Goal: Task Accomplishment & Management: Use online tool/utility

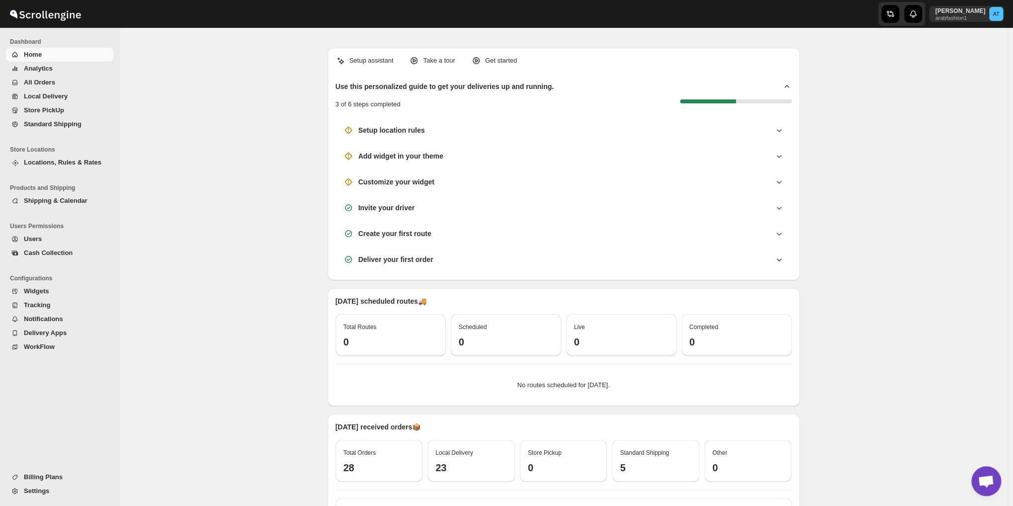
scroll to position [519, 0]
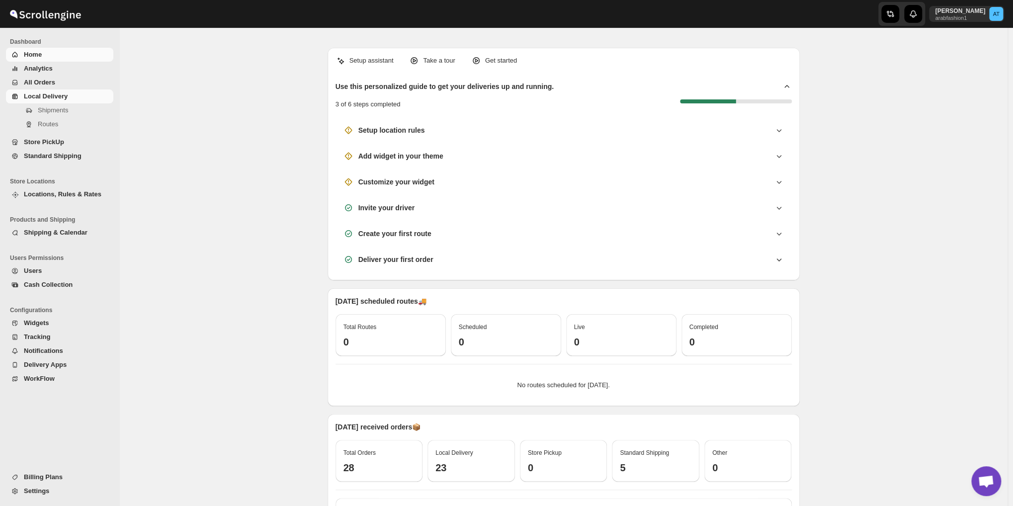
click at [61, 97] on span "Local Delivery" at bounding box center [46, 95] width 44 height 7
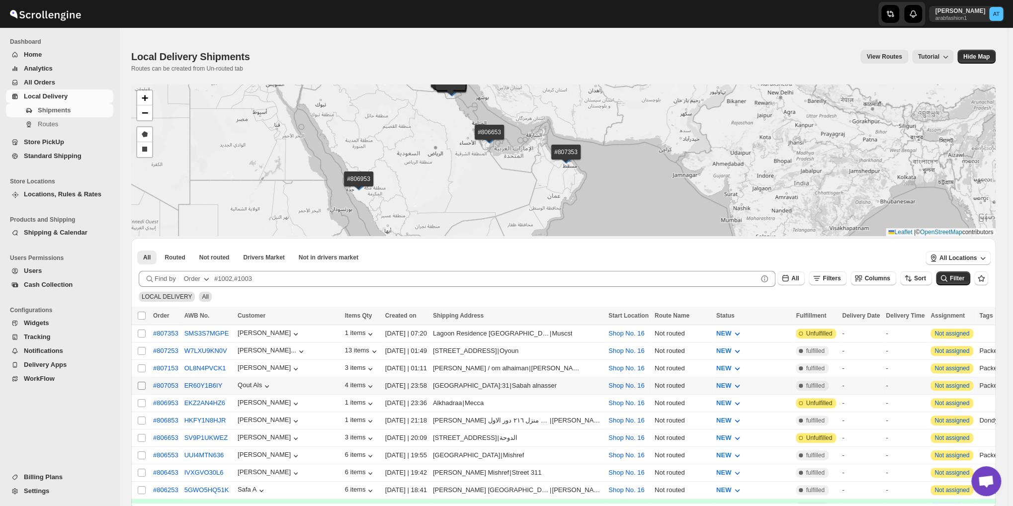
click at [141, 383] on input "Select shipment" at bounding box center [142, 386] width 8 height 8
checkbox input "true"
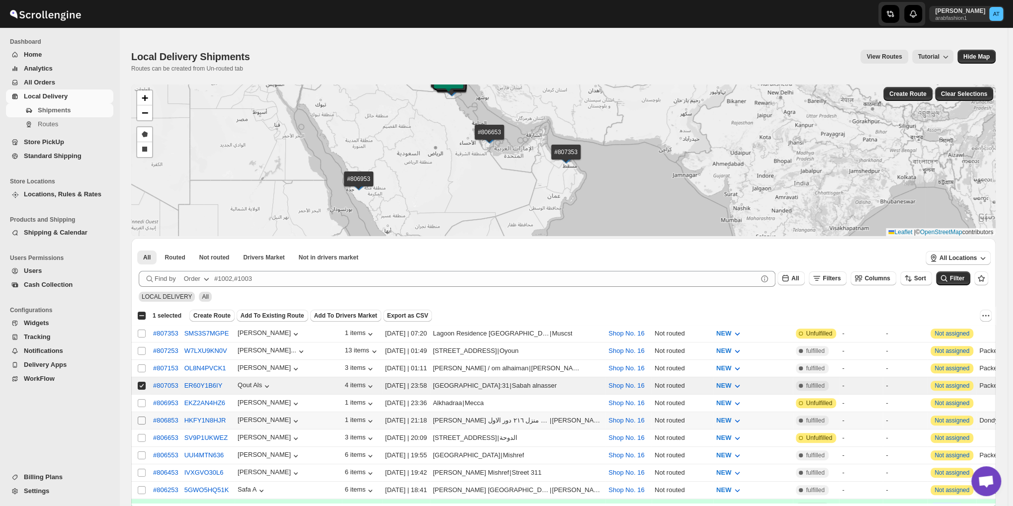
click at [142, 417] on input "Select shipment" at bounding box center [142, 421] width 8 height 8
checkbox input "true"
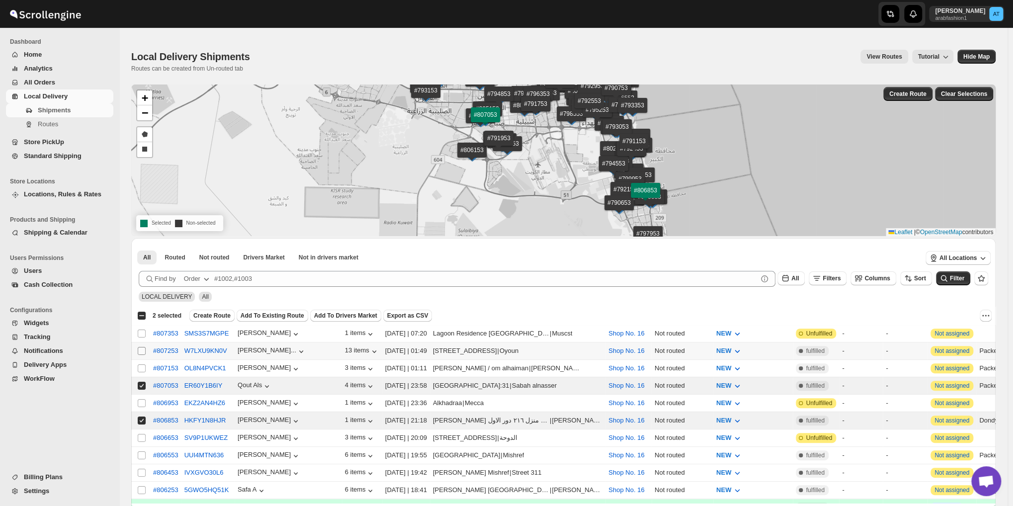
click at [143, 350] on input "Select shipment" at bounding box center [142, 351] width 8 height 8
checkbox input "true"
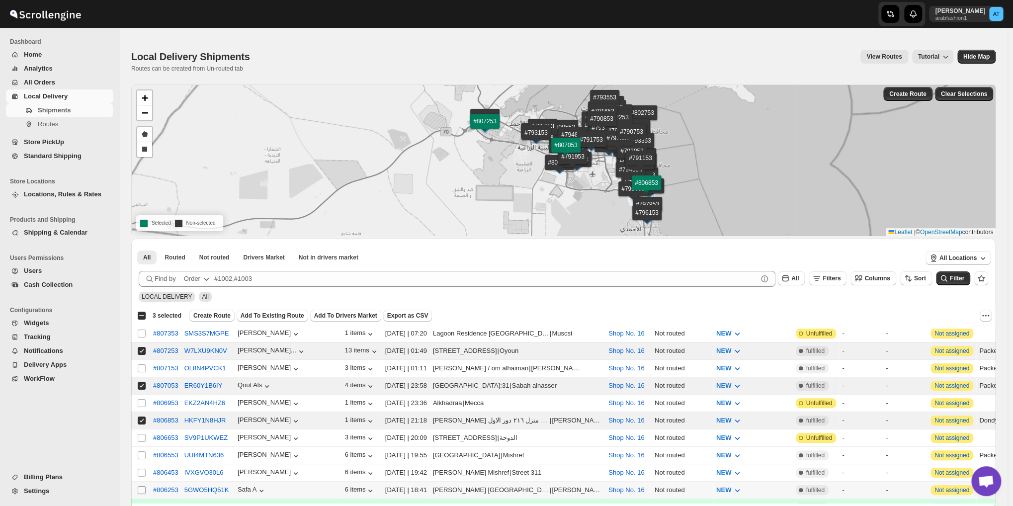
click at [141, 486] on input "Select shipment" at bounding box center [142, 490] width 8 height 8
checkbox input "true"
click at [143, 451] on input "Select shipment" at bounding box center [142, 455] width 8 height 8
checkbox input "true"
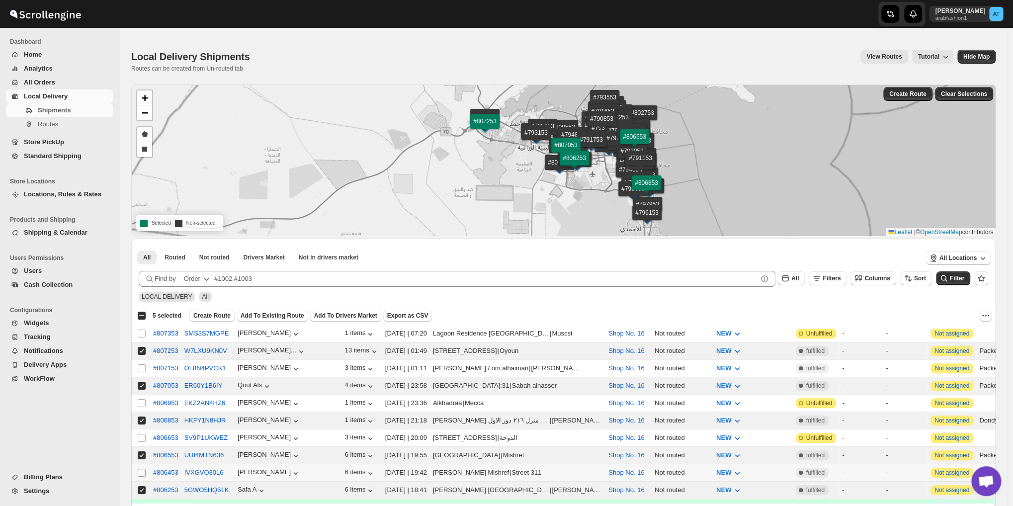
click at [141, 469] on input "Select shipment" at bounding box center [142, 473] width 8 height 8
checkbox input "true"
click at [138, 366] on input "Select shipment" at bounding box center [142, 368] width 8 height 8
checkbox input "true"
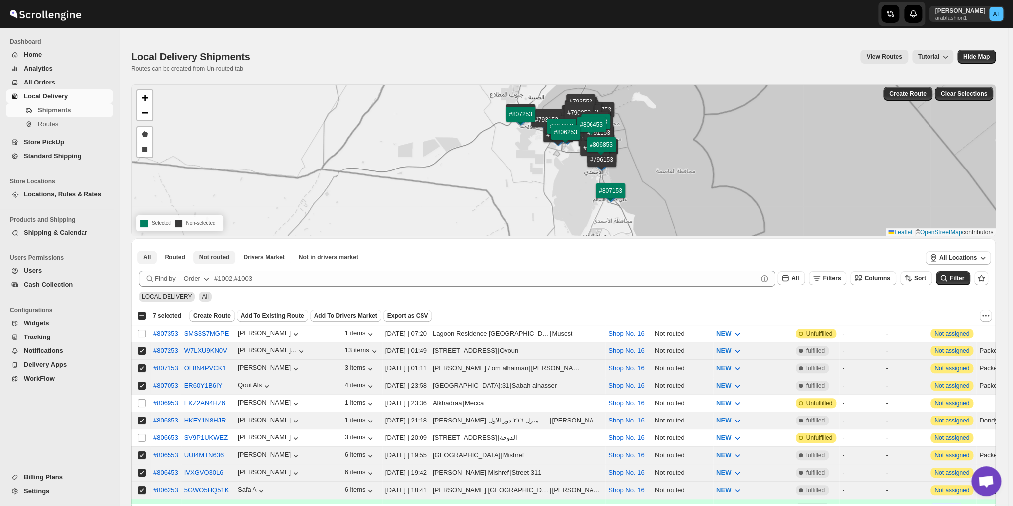
click at [201, 254] on span "Not routed" at bounding box center [214, 258] width 30 height 8
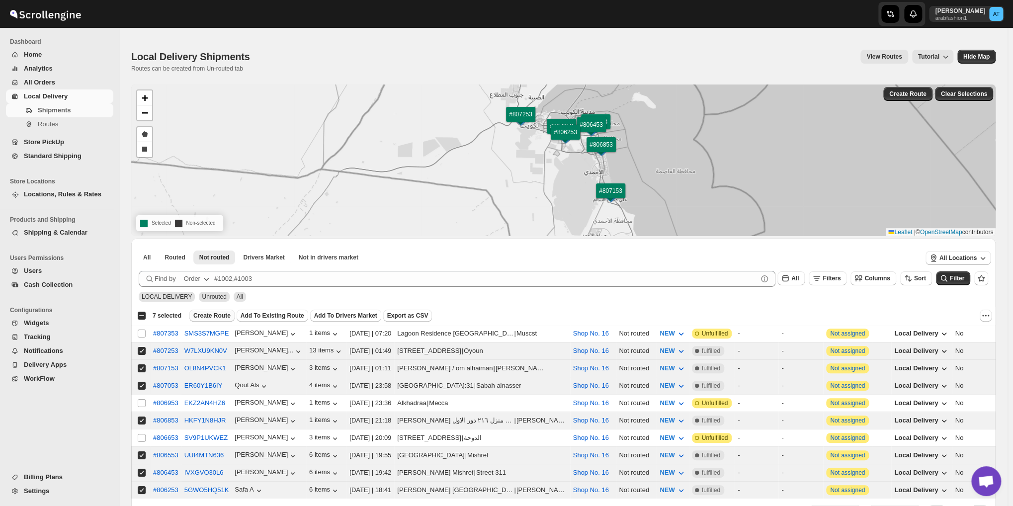
click at [215, 313] on span "Create Route" at bounding box center [211, 316] width 37 height 8
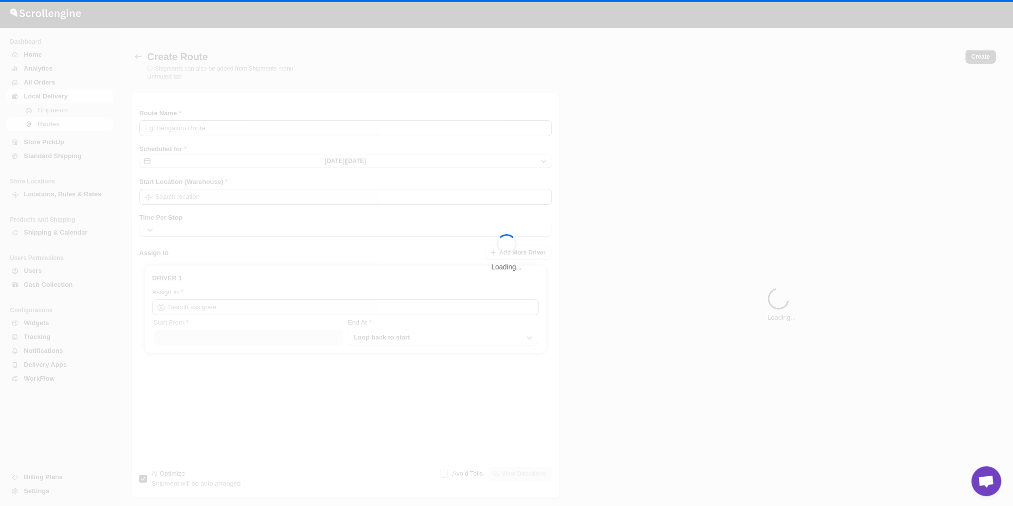
type input "Route - 17/08-1017"
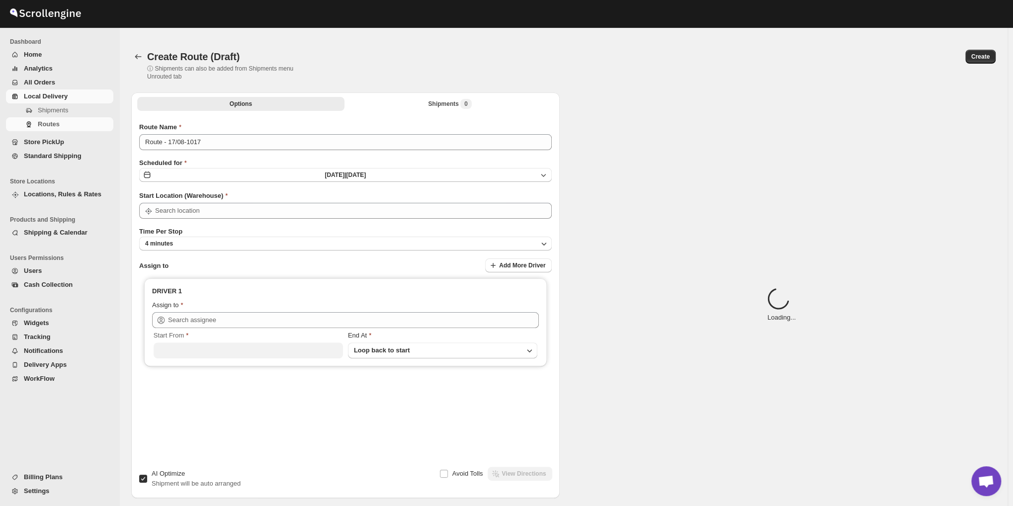
type input "Shop No. 16"
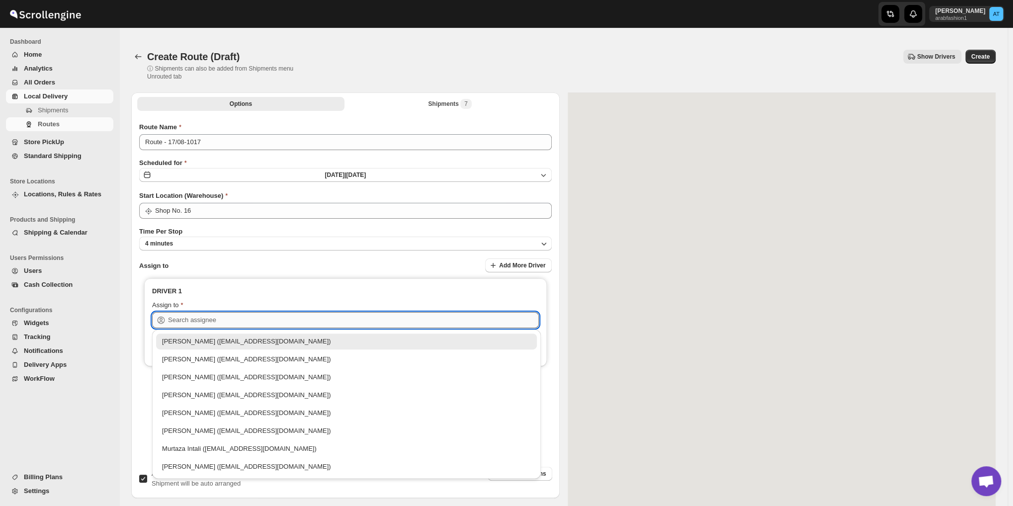
click at [311, 318] on input "text" at bounding box center [353, 320] width 371 height 16
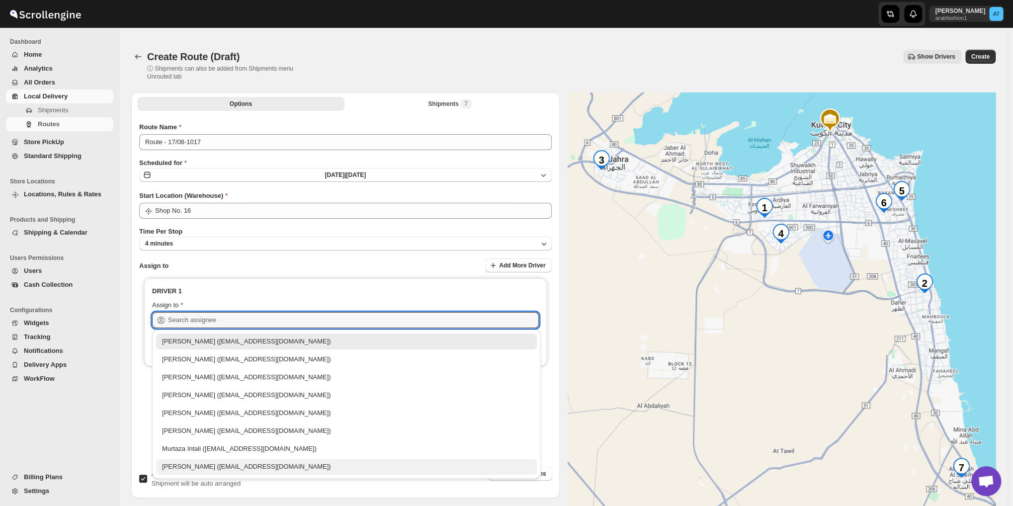
click at [225, 468] on div "[PERSON_NAME] ([EMAIL_ADDRESS][DOMAIN_NAME])" at bounding box center [346, 467] width 369 height 10
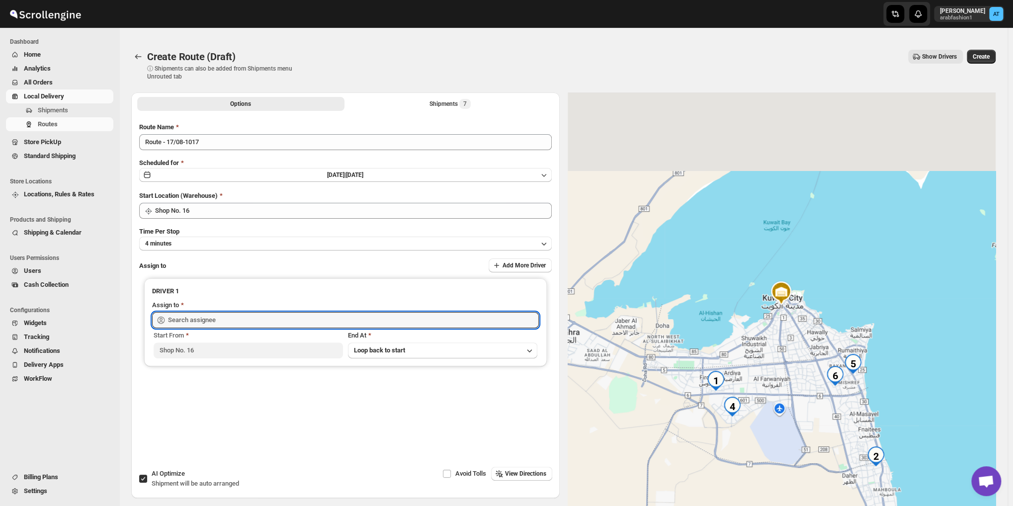
type input "[PERSON_NAME] ([EMAIL_ADDRESS][DOMAIN_NAME])"
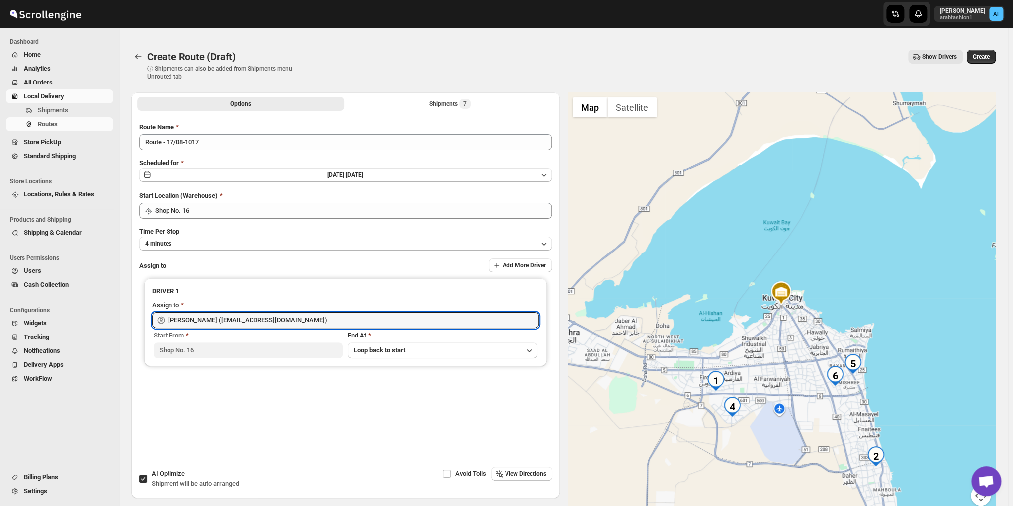
click at [994, 49] on div "Create Route (Draft). This page is ready Create Route (Draft) ⓘ Shipments can a…" at bounding box center [563, 65] width 864 height 55
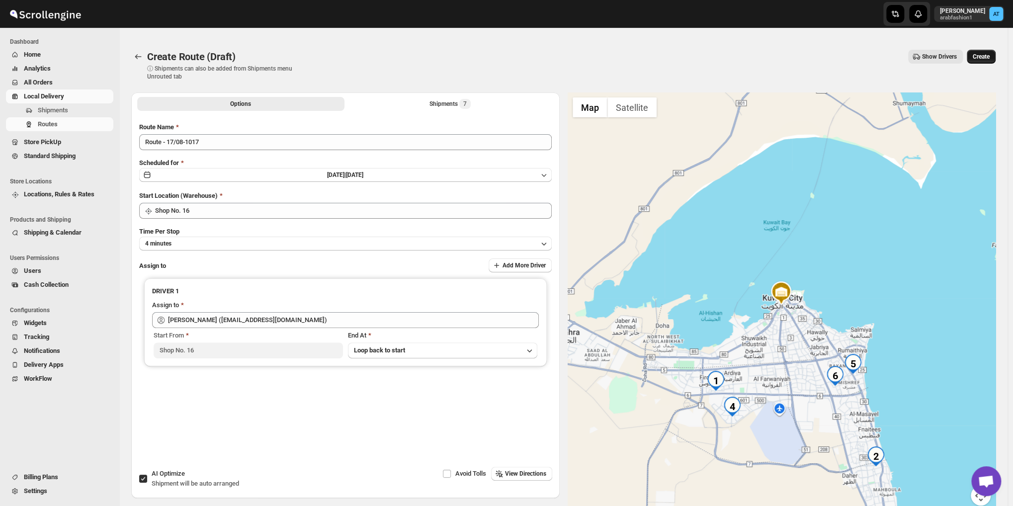
click at [988, 56] on span "Create" at bounding box center [981, 57] width 17 height 8
